Goal: Register for event/course

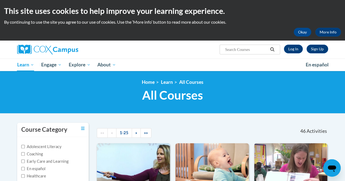
click at [233, 49] on input "Search..." at bounding box center [246, 49] width 44 height 7
type input "build my brain"
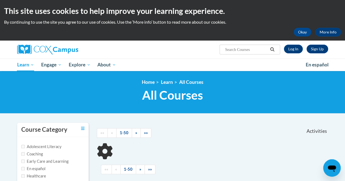
type input "build my brain"
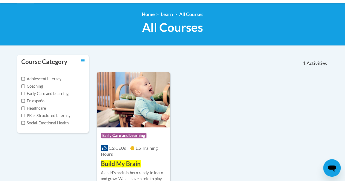
scroll to position [81, 0]
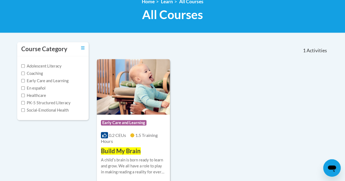
click at [142, 136] on span "1.5 Training Hours" at bounding box center [129, 138] width 57 height 11
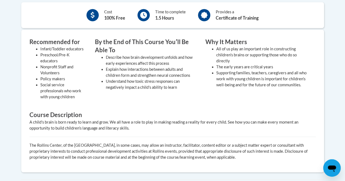
scroll to position [107, 0]
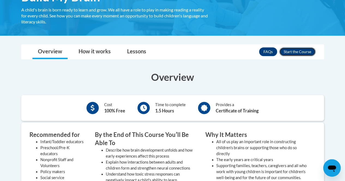
click at [298, 53] on button "Enroll" at bounding box center [297, 51] width 36 height 9
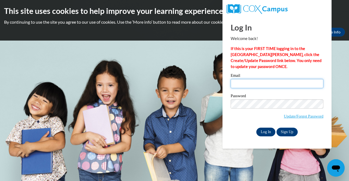
type input "afox31@students.kennesaw.edu"
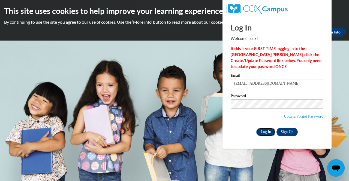
click at [268, 134] on input "Log In" at bounding box center [265, 132] width 19 height 9
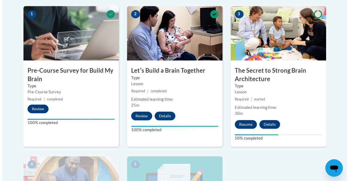
scroll to position [178, 0]
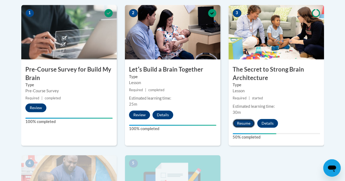
click at [244, 120] on button "Resume" at bounding box center [244, 123] width 22 height 9
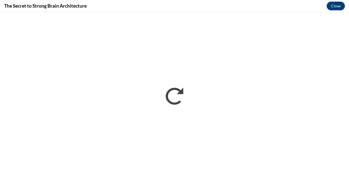
scroll to position [0, 0]
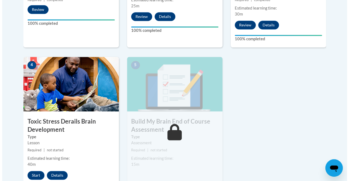
scroll to position [277, 0]
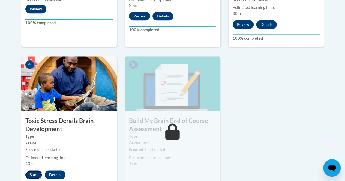
click at [35, 175] on button "Start" at bounding box center [33, 175] width 17 height 9
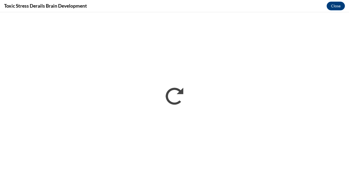
scroll to position [0, 0]
